Goal: Task Accomplishment & Management: Manage account settings

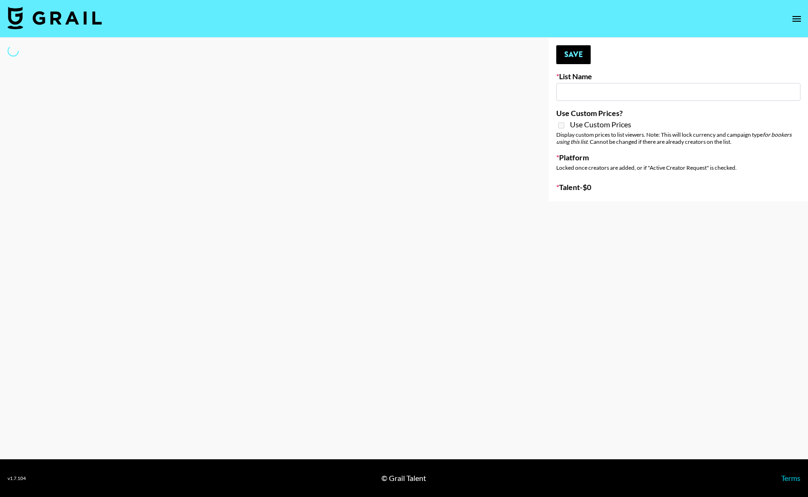
type input "Forever in a Day List"
select select "Song"
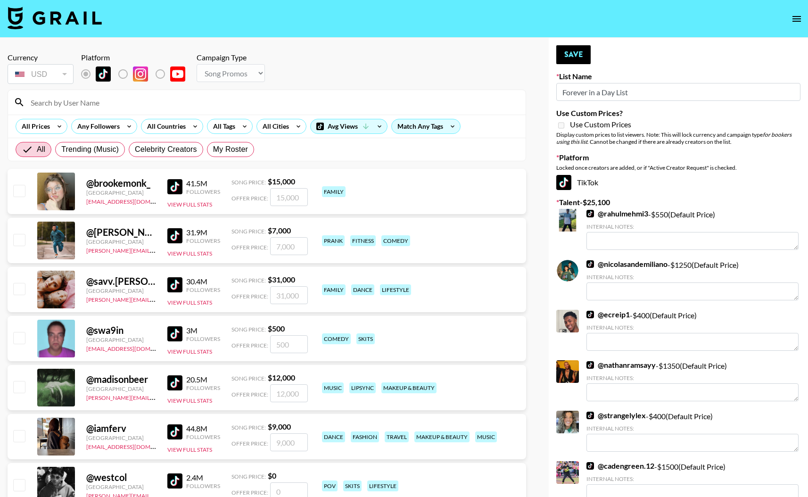
click at [99, 101] on input at bounding box center [272, 102] width 495 height 15
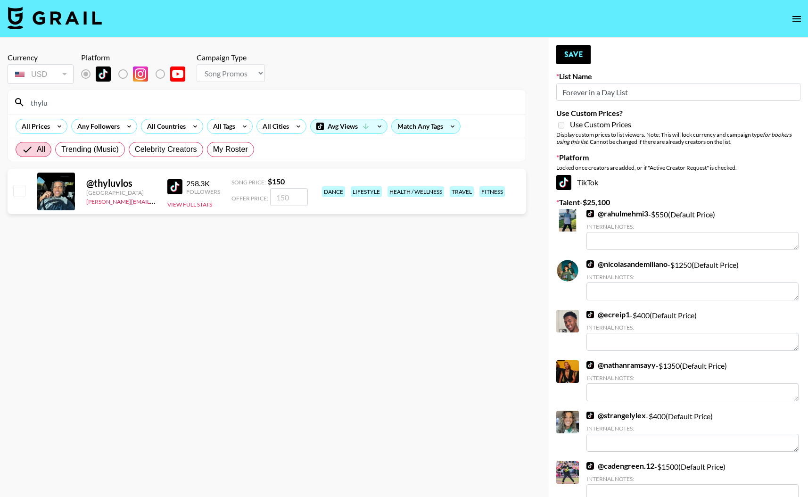
type input "thylu"
click at [20, 190] on input "checkbox" at bounding box center [18, 190] width 11 height 11
checkbox input "true"
type input "150"
click at [576, 52] on button "Save" at bounding box center [573, 54] width 34 height 19
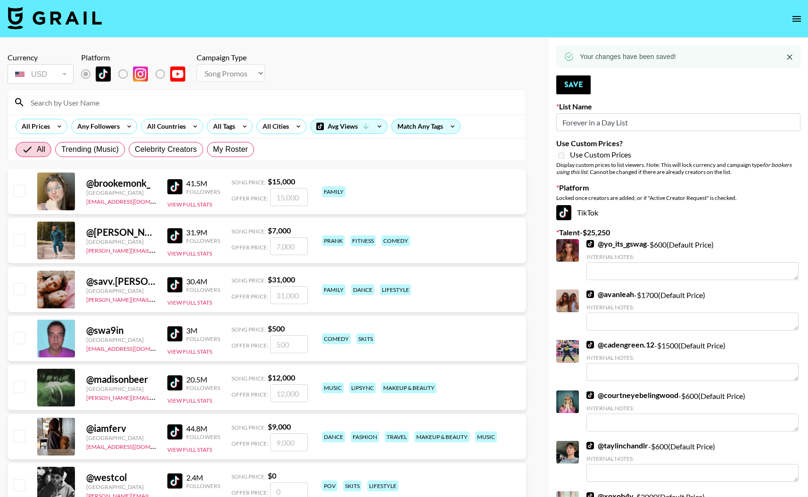
click at [40, 101] on input at bounding box center [272, 102] width 495 height 15
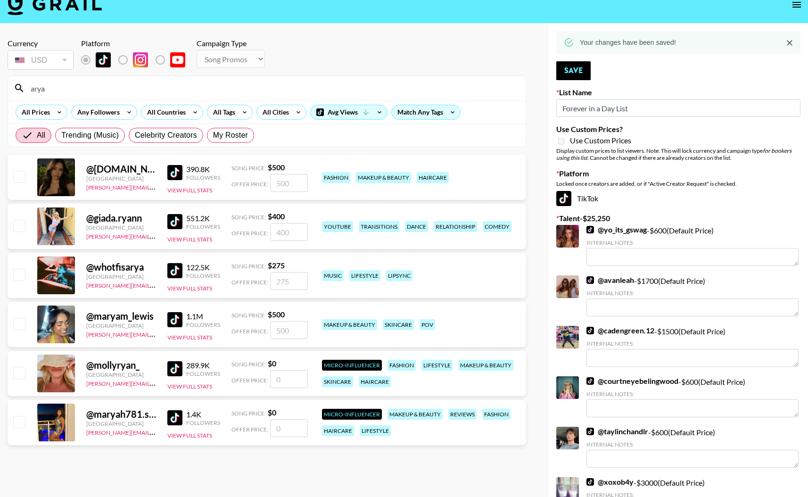
type input "arya"
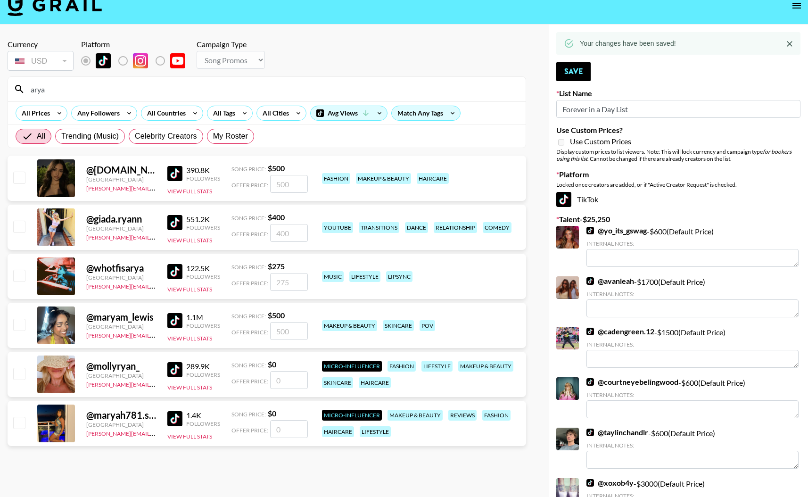
click at [19, 275] on input "checkbox" at bounding box center [18, 275] width 11 height 11
checkbox input "true"
type input "275"
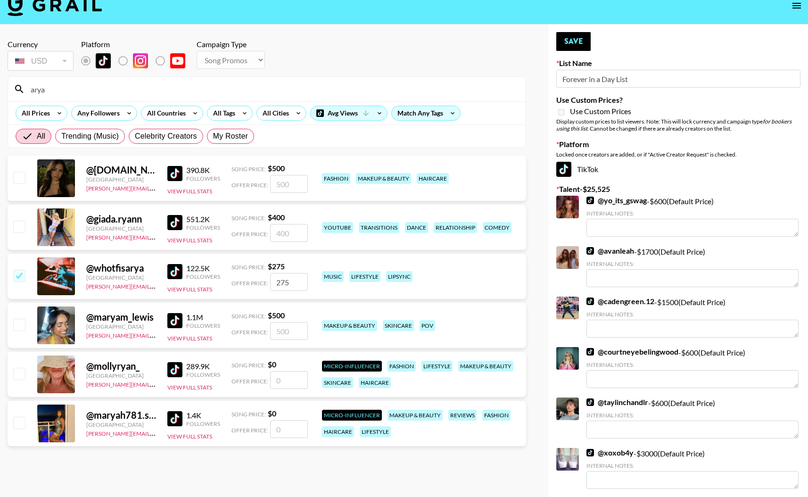
drag, startPoint x: 289, startPoint y: 281, endPoint x: 272, endPoint y: 281, distance: 17.0
click at [272, 281] on input "275" at bounding box center [289, 282] width 38 height 18
click at [470, 275] on div "music lifestyle lipsync" at bounding box center [420, 276] width 203 height 17
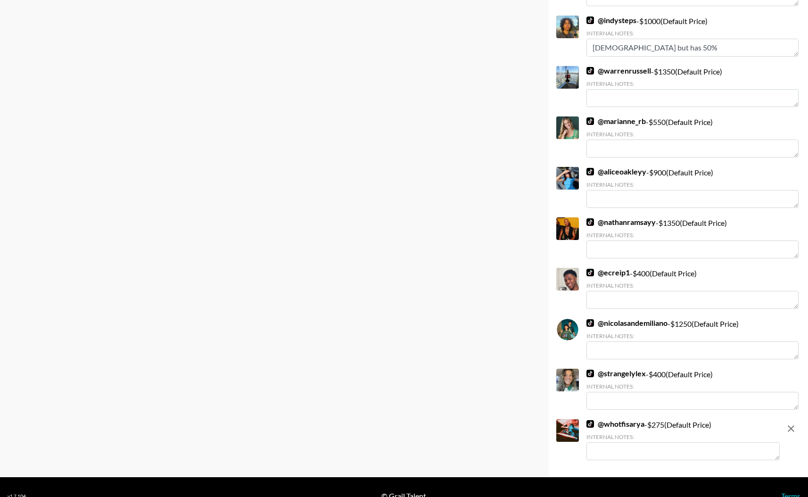
scroll to position [1018, 0]
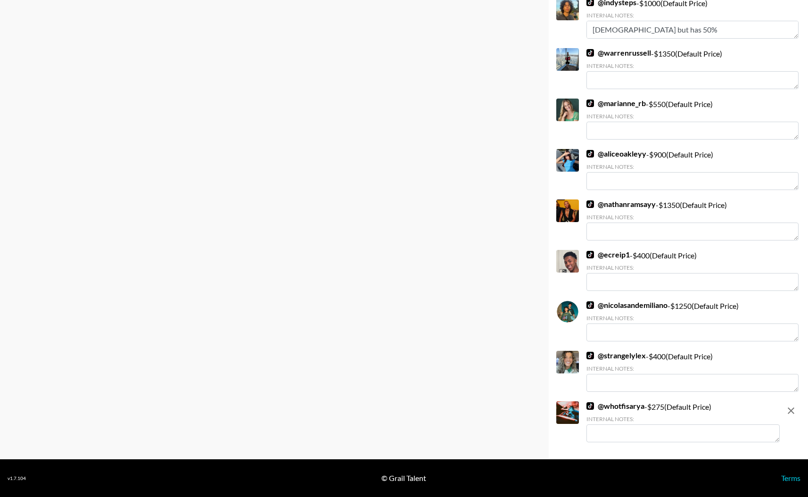
click at [662, 433] on textarea at bounding box center [683, 433] width 193 height 18
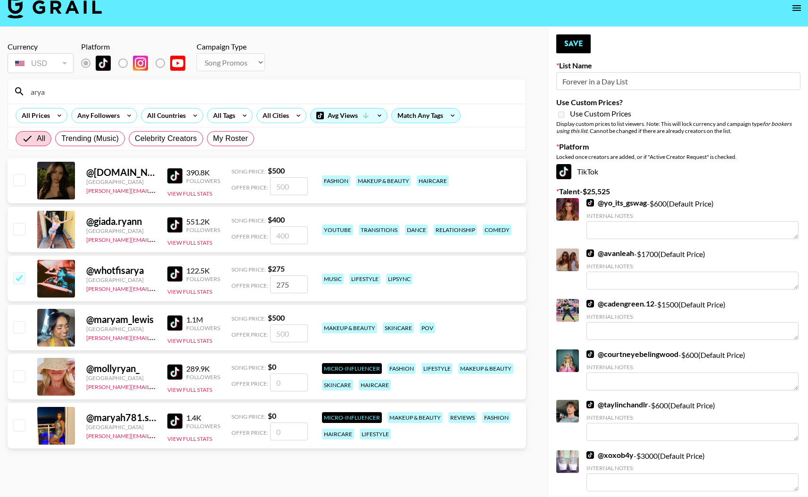
scroll to position [0, 0]
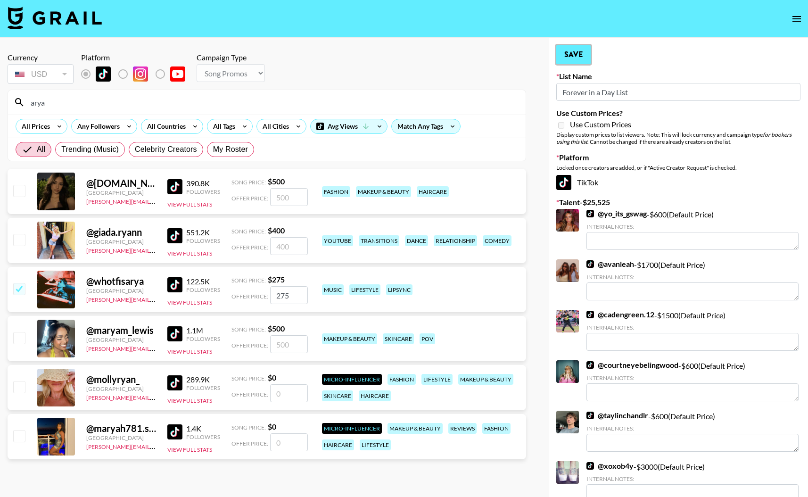
click at [574, 53] on button "Save" at bounding box center [573, 54] width 34 height 19
